Goal: Navigation & Orientation: Find specific page/section

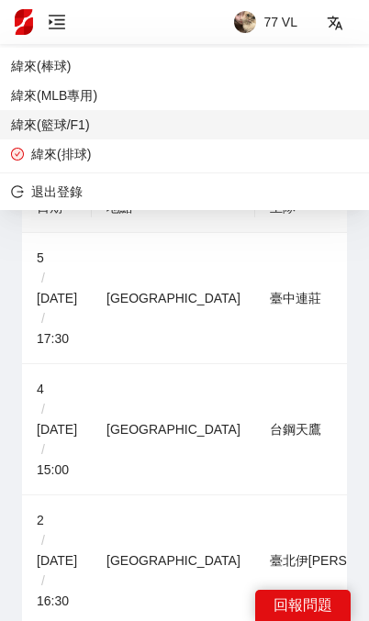
click at [173, 121] on span "緯來(籃球/F1)" at bounding box center [184, 125] width 347 height 20
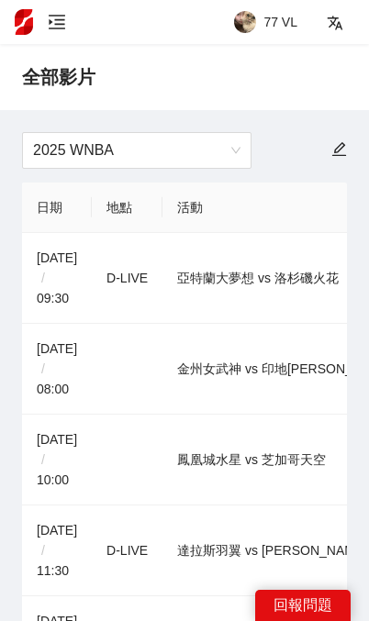
click at [48, 27] on icon "menu-unfold" at bounding box center [57, 22] width 18 height 18
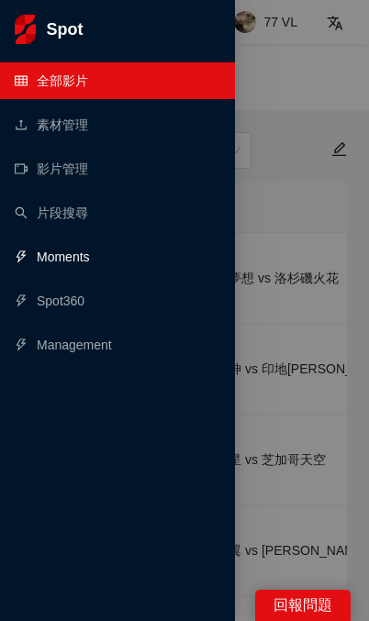
click at [90, 254] on link "Moments" at bounding box center [52, 257] width 75 height 15
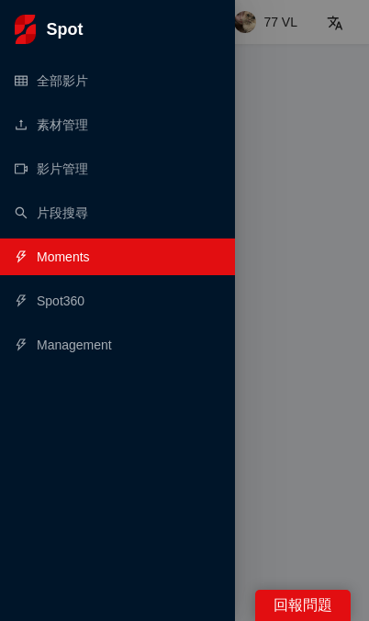
click at [291, 50] on div at bounding box center [184, 310] width 369 height 621
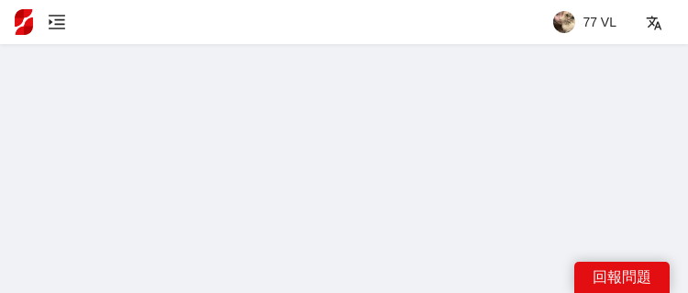
click at [77, 24] on div at bounding box center [304, 22] width 477 height 44
click at [61, 18] on icon "menu-unfold" at bounding box center [57, 22] width 18 height 18
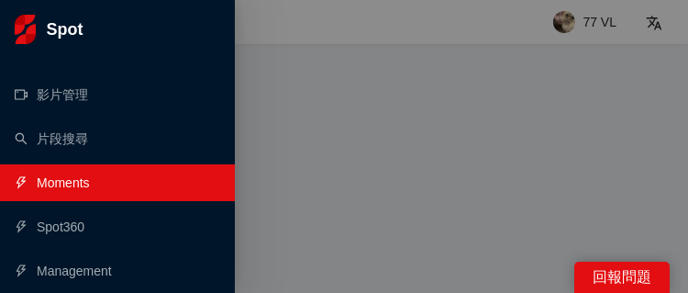
scroll to position [74, 0]
click at [52, 234] on link "Spot360" at bounding box center [50, 226] width 70 height 15
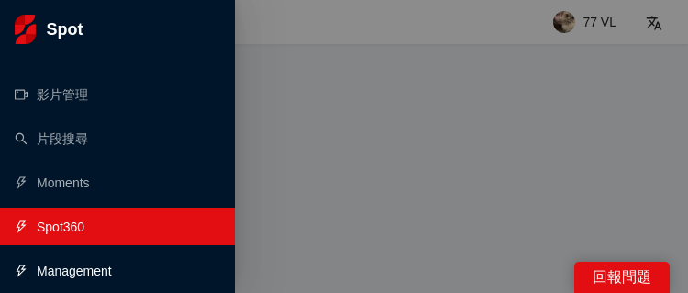
click at [69, 268] on link "Management" at bounding box center [63, 270] width 97 height 15
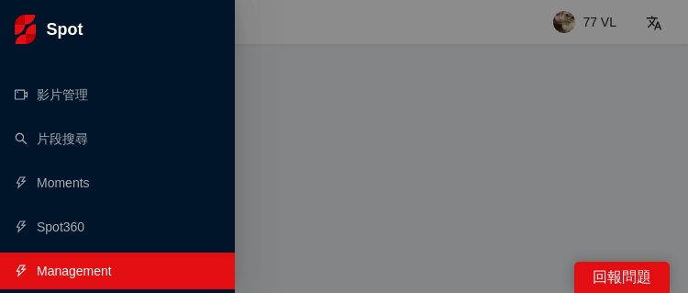
click at [447, 45] on div at bounding box center [344, 146] width 688 height 293
